Goal: Complete application form

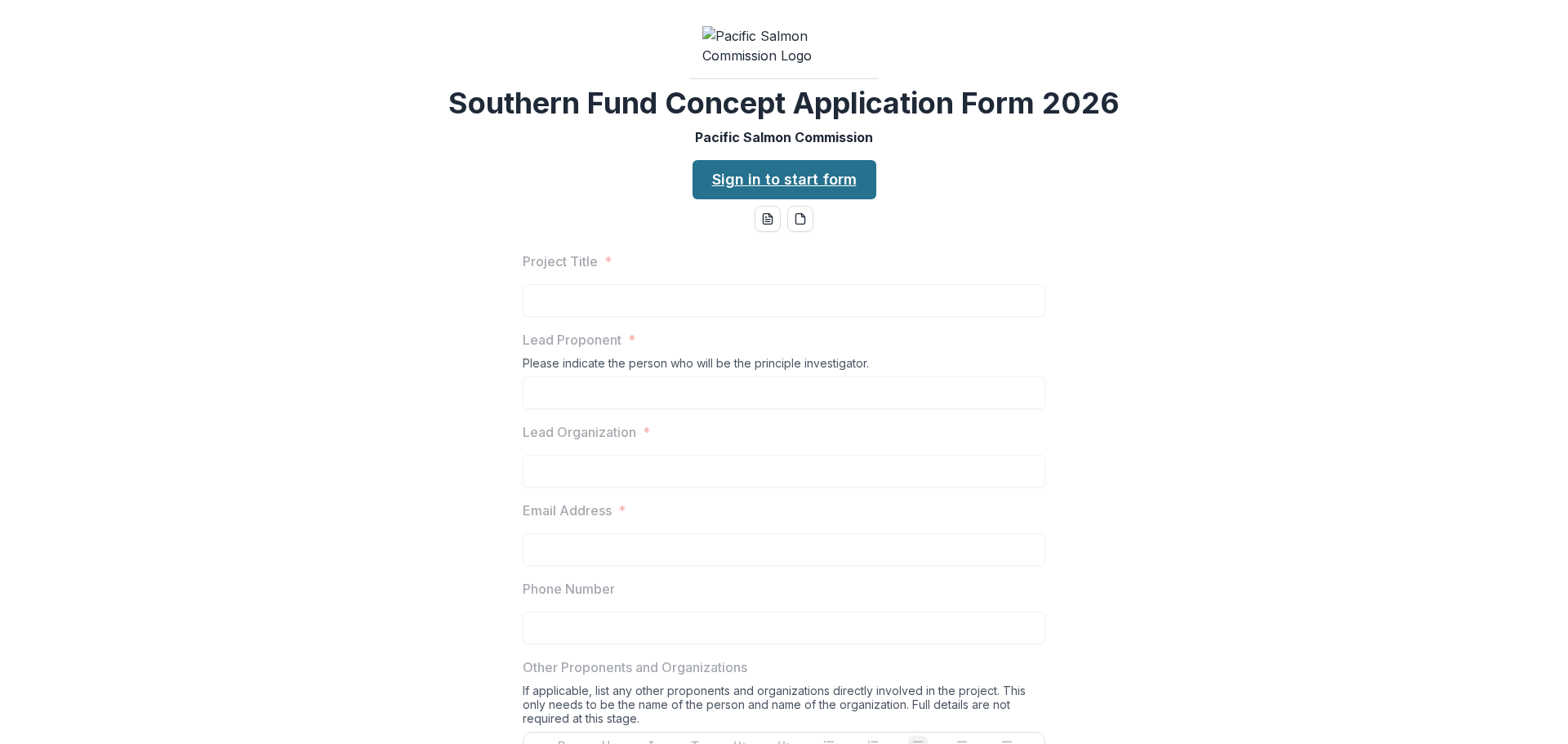
click at [784, 199] on link "Sign in to start form" at bounding box center [784, 180] width 184 height 39
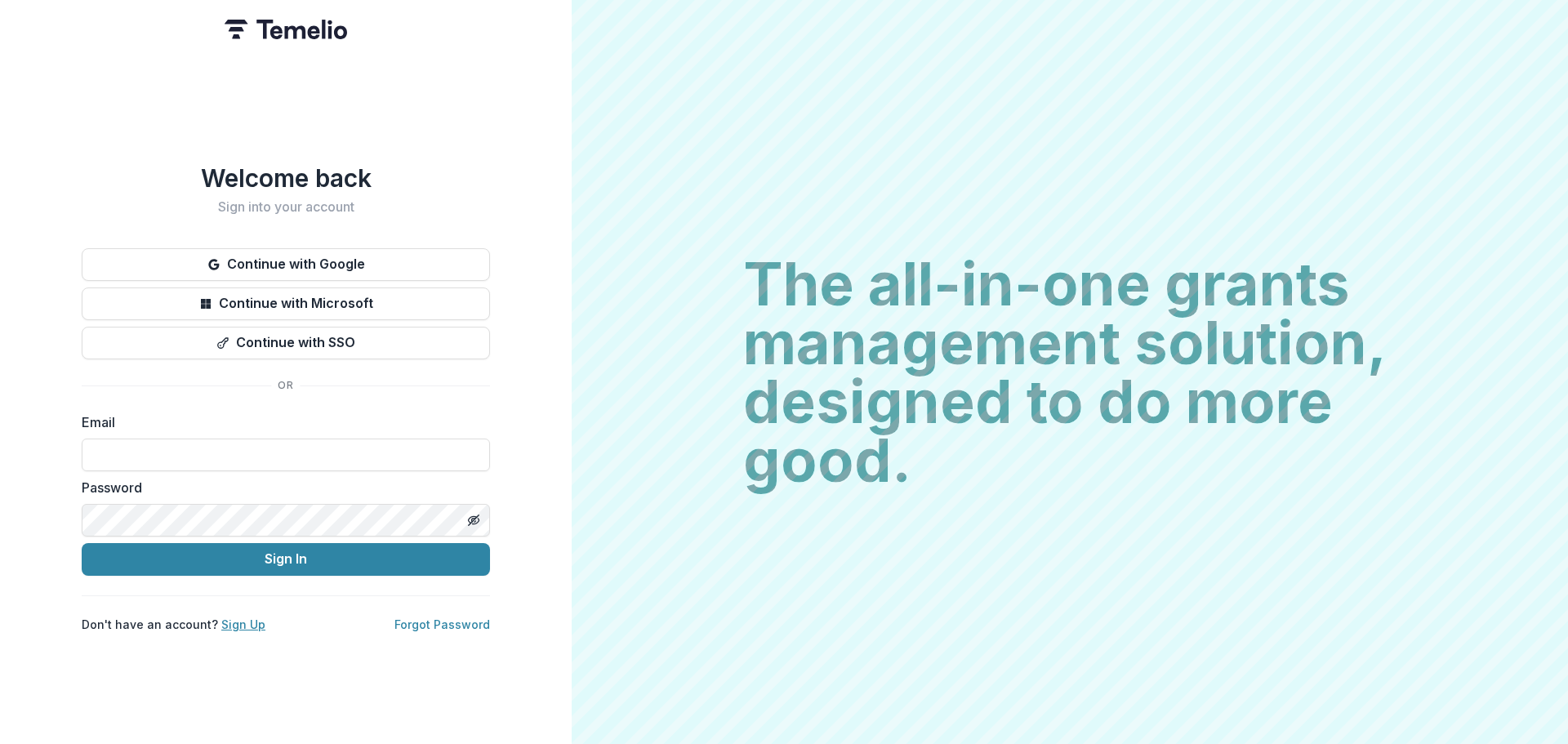
click at [221, 620] on link "Sign Up" at bounding box center [243, 625] width 44 height 14
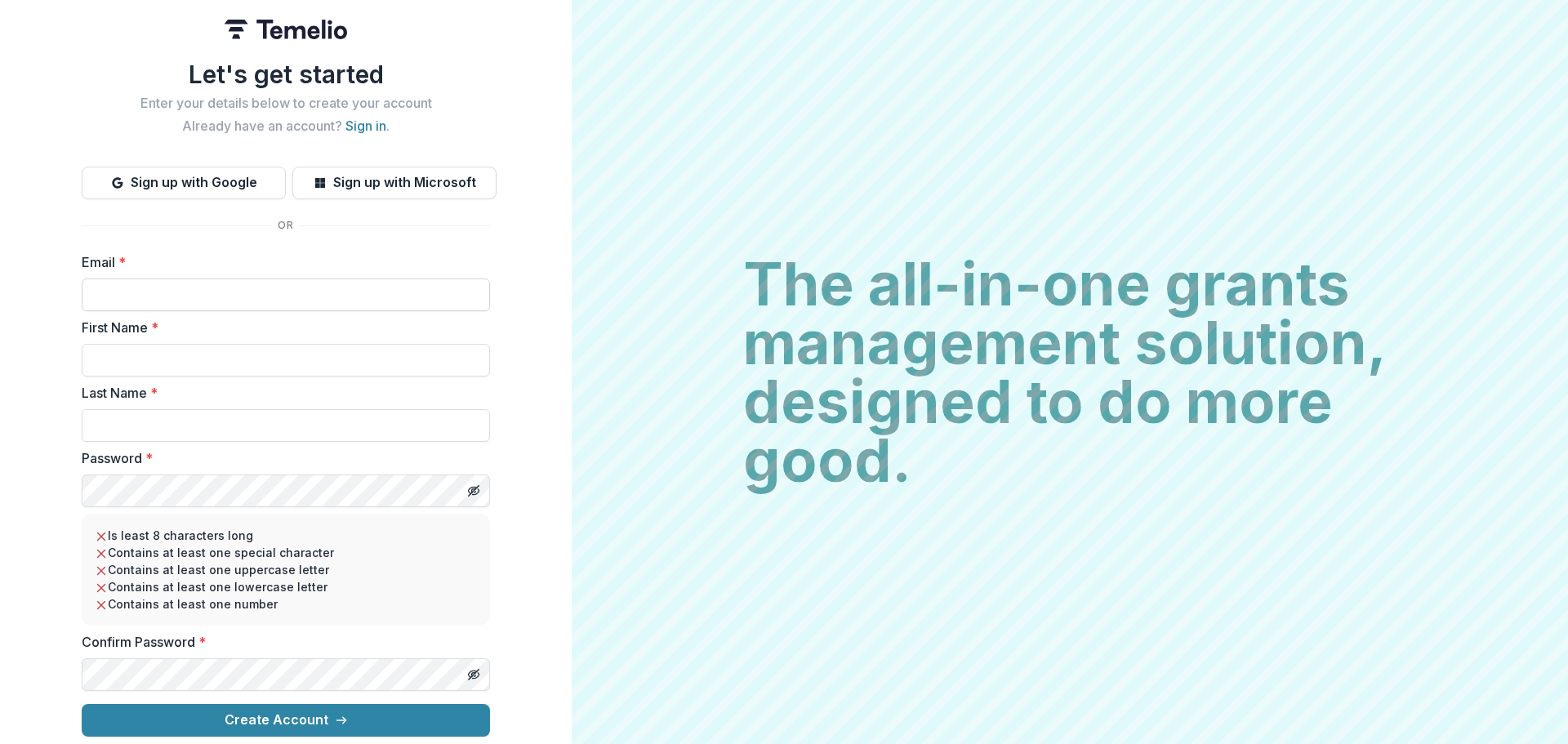
click at [244, 297] on input "Email *" at bounding box center [286, 294] width 409 height 33
type input "**********"
click at [274, 364] on input "First Name *" at bounding box center [286, 360] width 409 height 33
type input "*******"
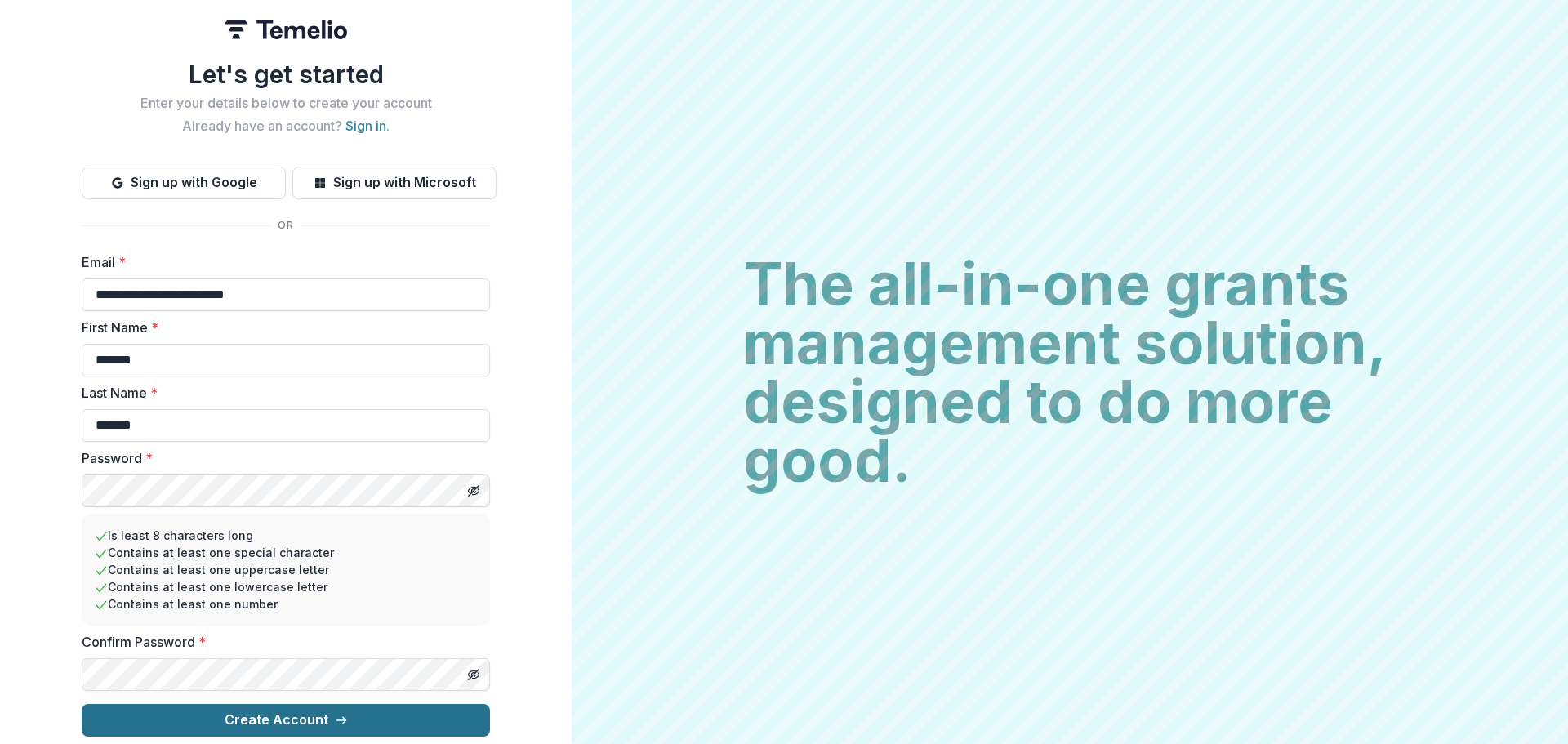
click at [218, 711] on button "Create Account" at bounding box center [286, 720] width 409 height 33
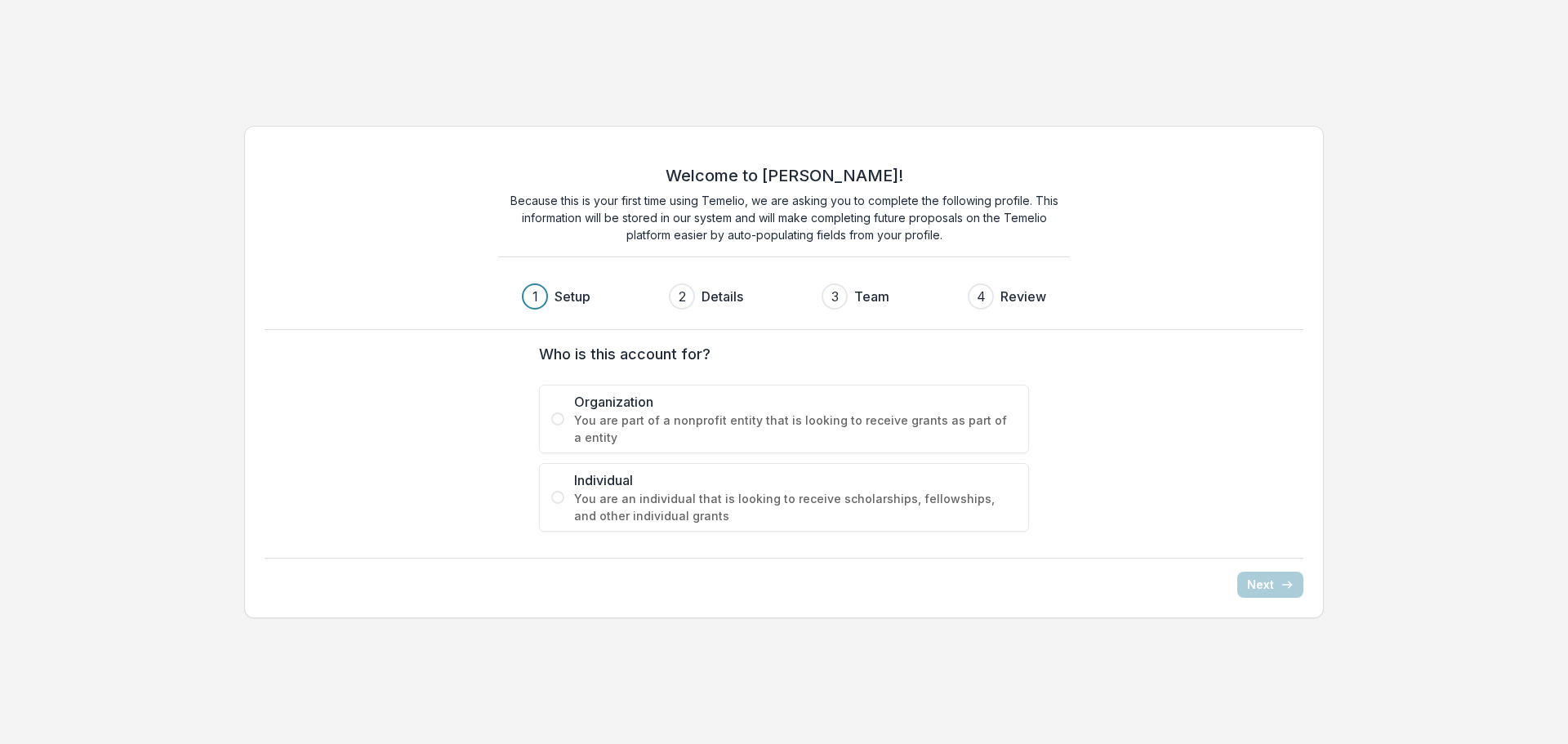
click at [590, 421] on span "You are part of a nonprofit entity that is looking to receive grants as part of…" at bounding box center [795, 428] width 442 height 35
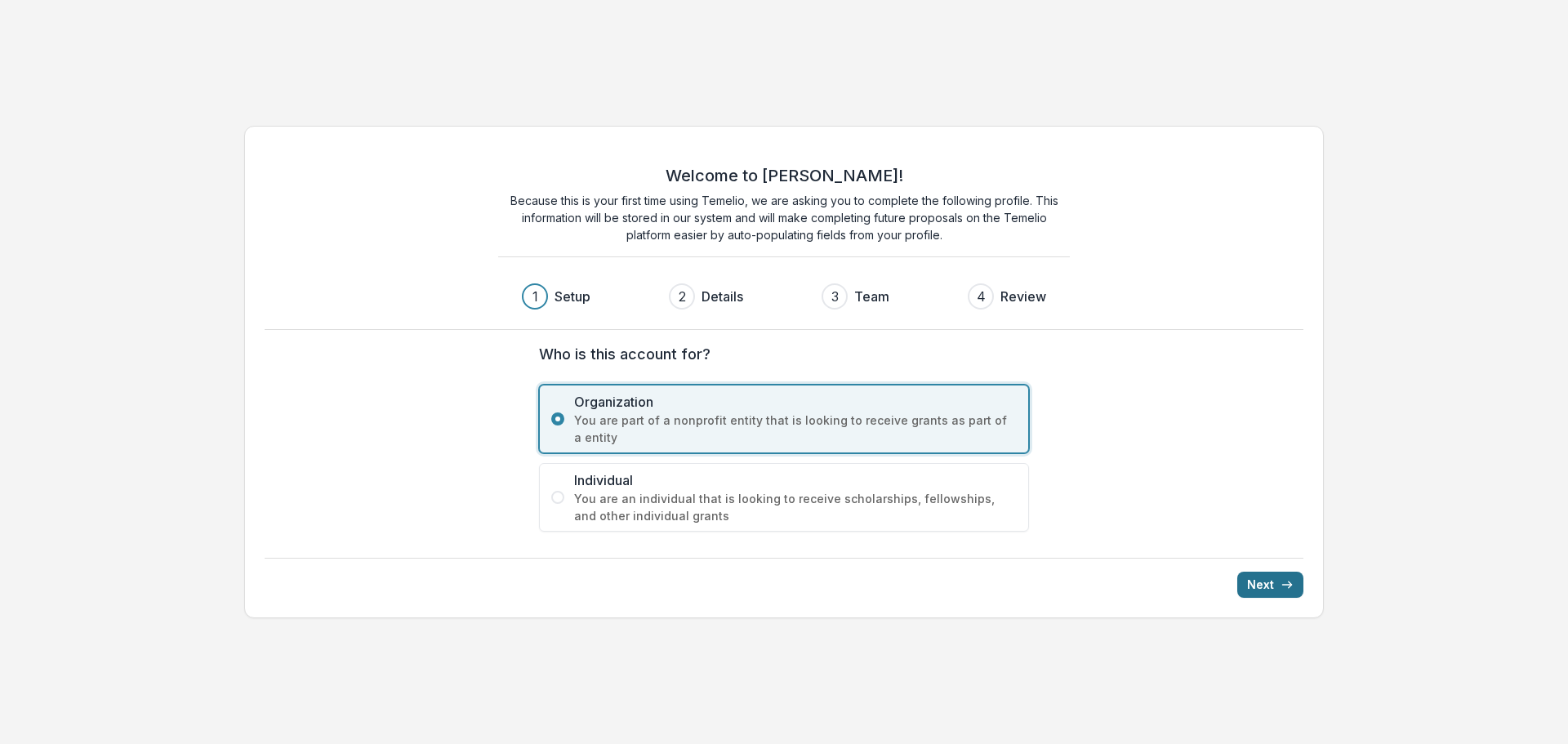
click at [1285, 584] on icon "submit" at bounding box center [1286, 585] width 13 height 13
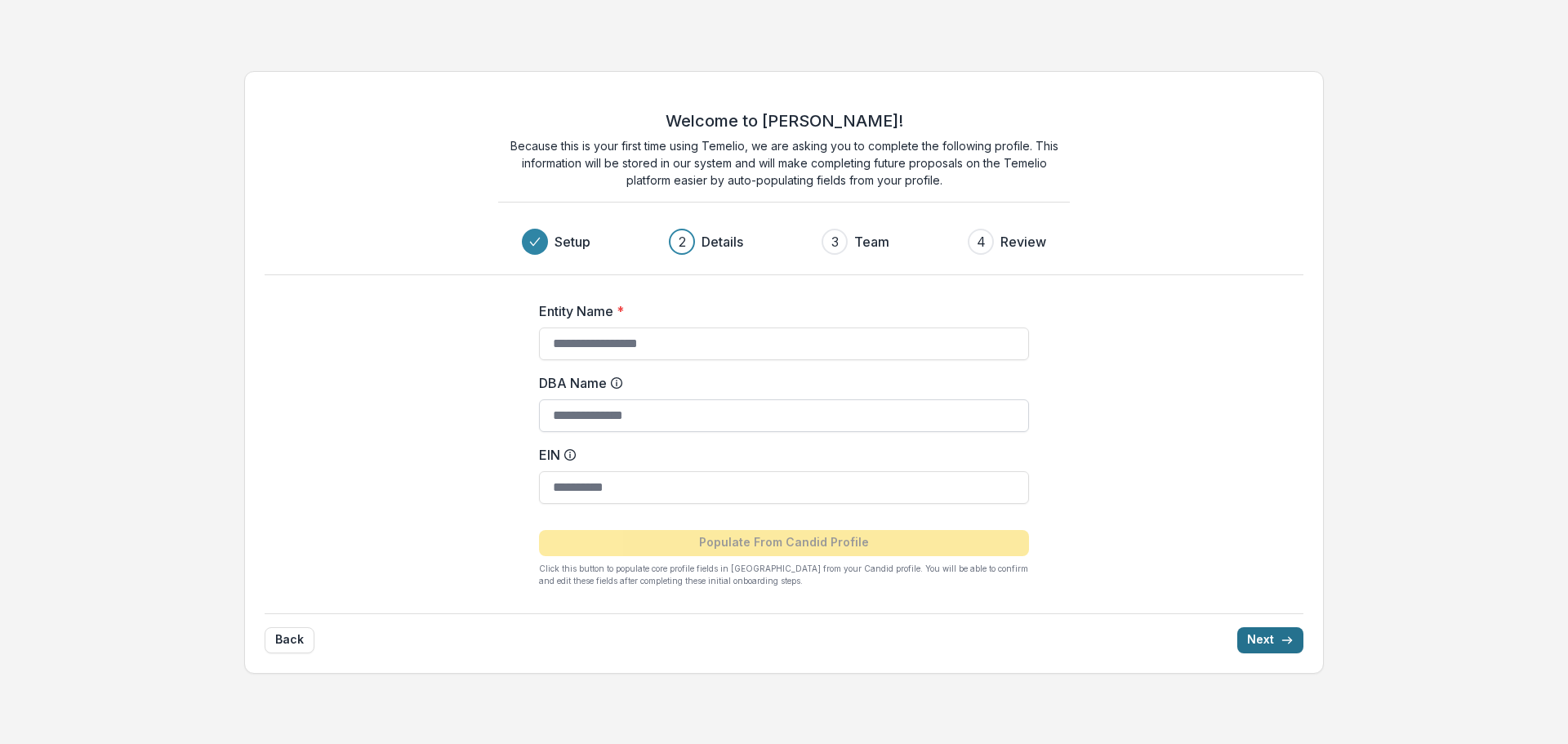
click at [638, 429] on input "DBA Name" at bounding box center [784, 416] width 490 height 33
click at [641, 345] on input "Entity Name *" at bounding box center [784, 344] width 490 height 33
click at [665, 357] on input "Entity Name *" at bounding box center [784, 344] width 490 height 33
click at [681, 347] on input "Entity Name *" at bounding box center [784, 344] width 490 height 33
